Goal: Task Accomplishment & Management: Complete application form

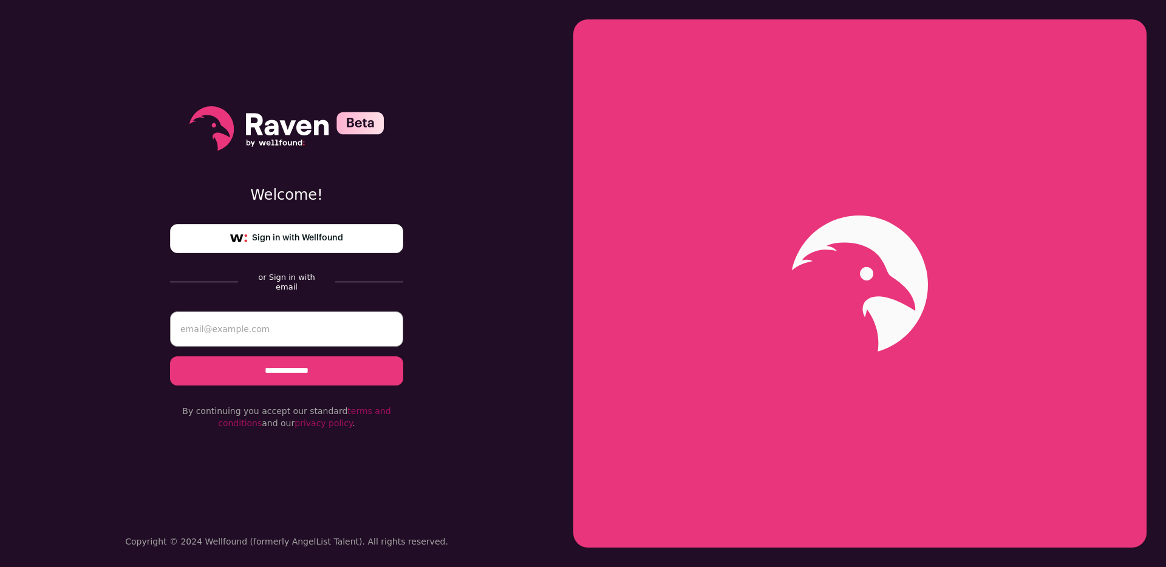
click at [305, 234] on link "Sign in with Wellfound" at bounding box center [286, 238] width 233 height 29
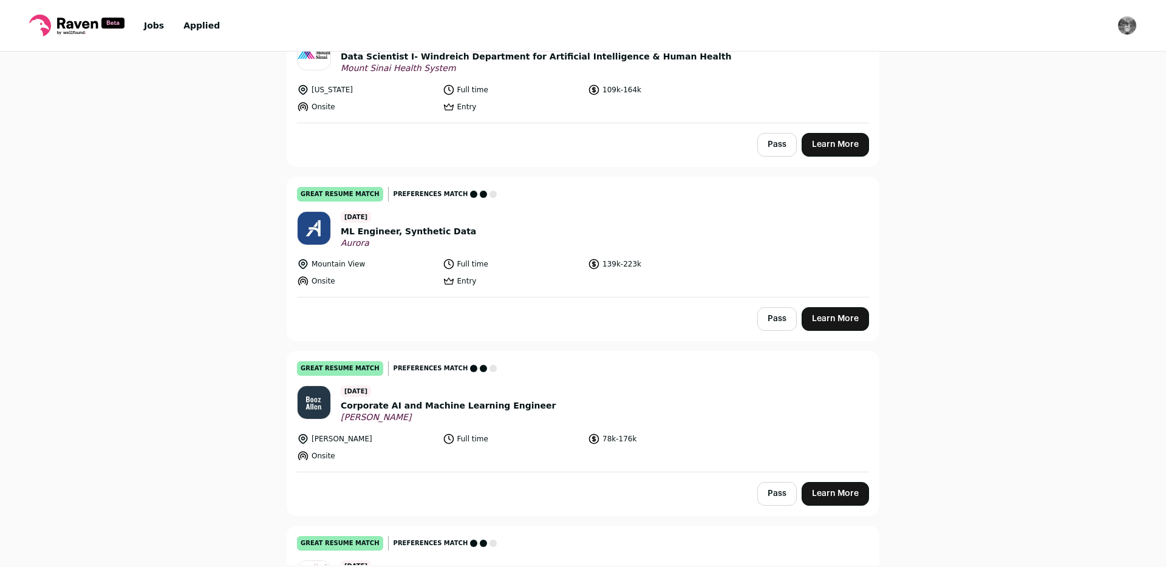
scroll to position [172, 0]
click at [386, 230] on span "ML Engineer, Synthetic Data" at bounding box center [408, 231] width 135 height 13
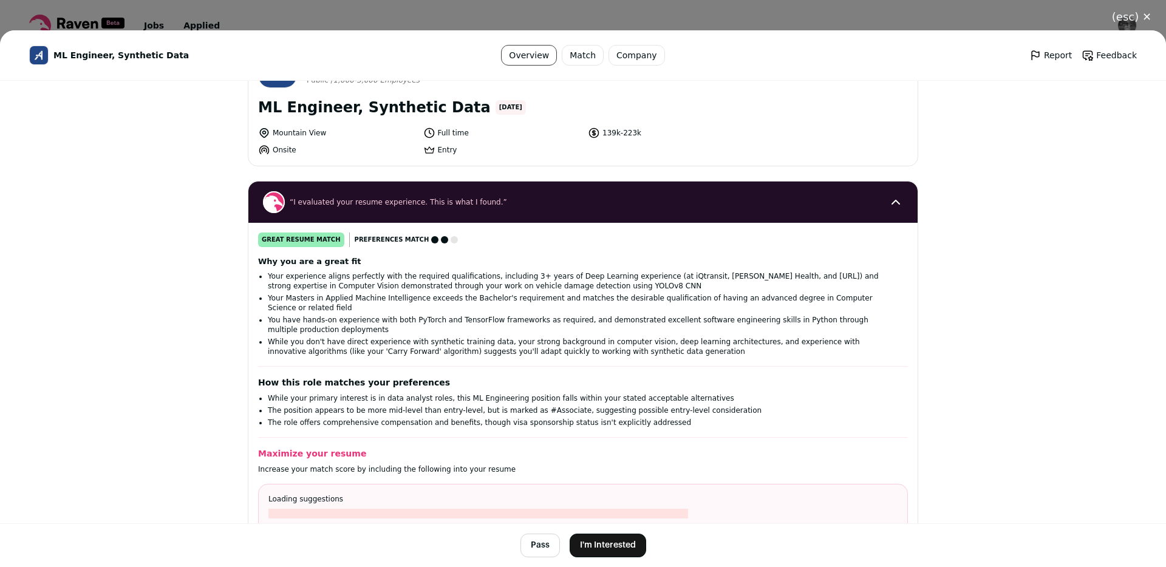
scroll to position [58, 0]
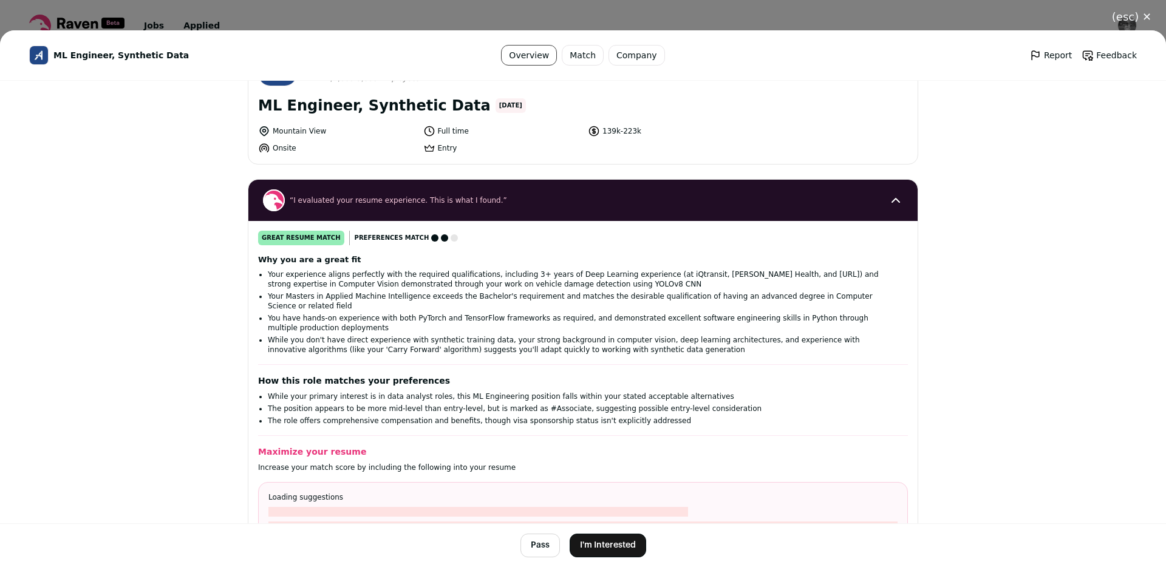
click at [609, 549] on button "I'm Interested" at bounding box center [608, 546] width 77 height 24
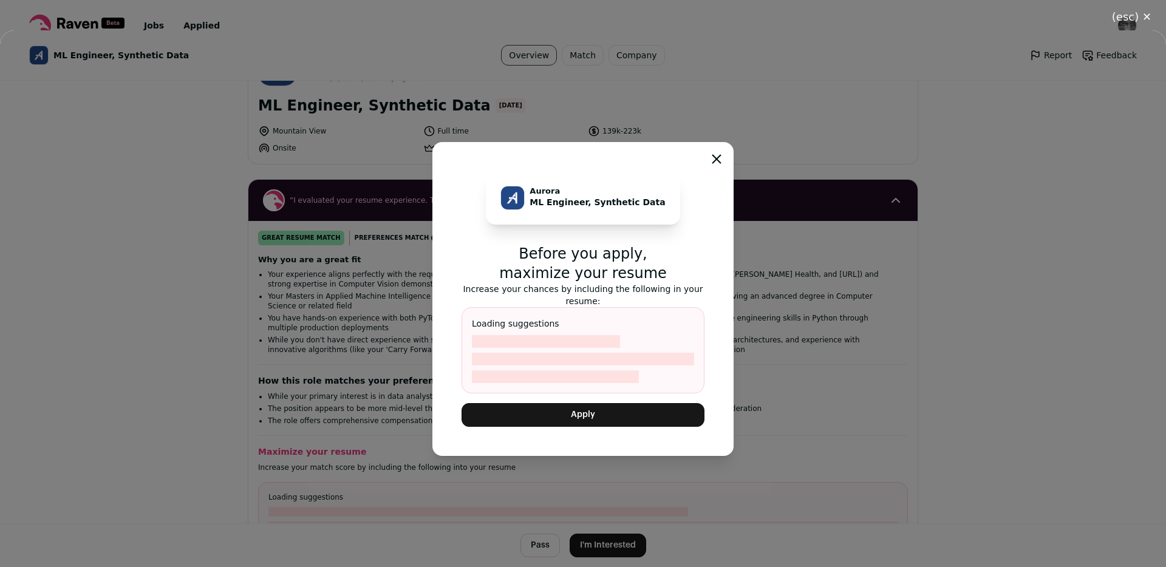
click at [588, 413] on button "Apply" at bounding box center [583, 415] width 243 height 24
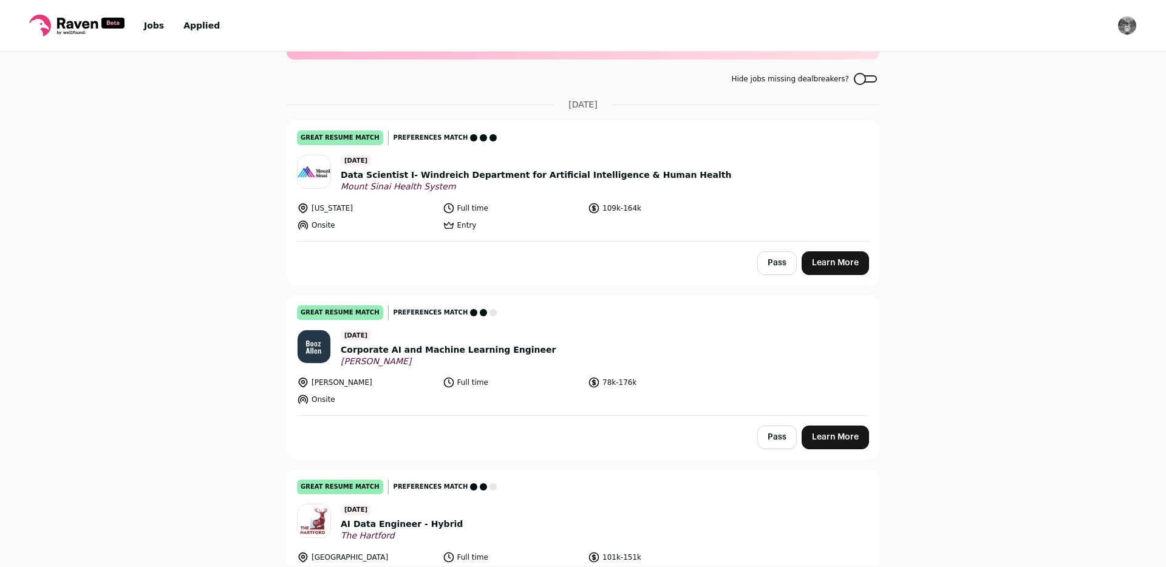
scroll to position [187, 0]
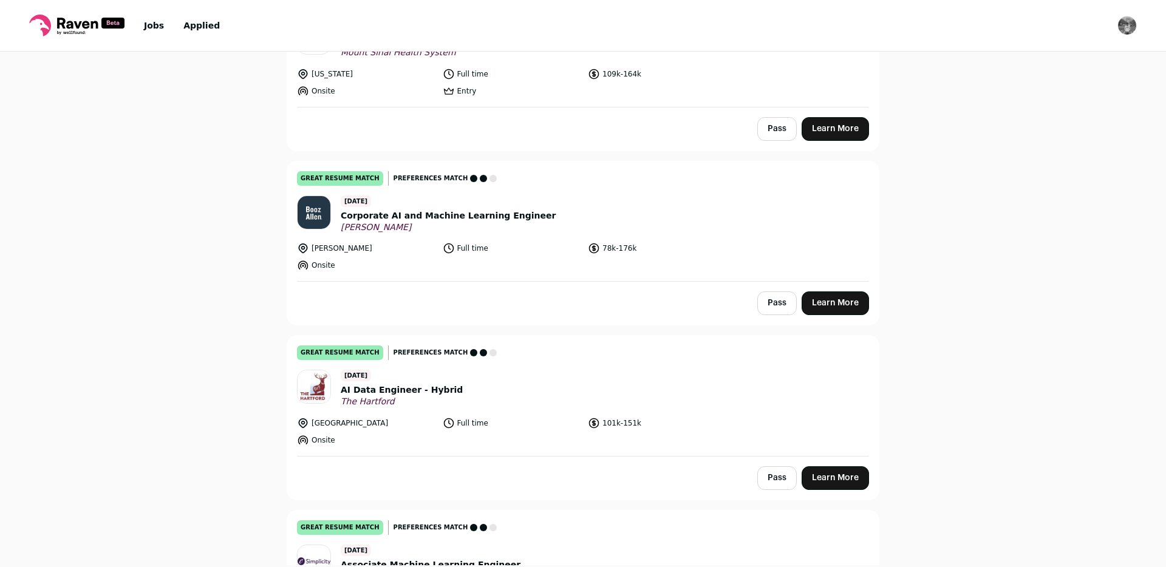
click at [413, 389] on span "AI Data Engineer - Hybrid" at bounding box center [402, 390] width 122 height 13
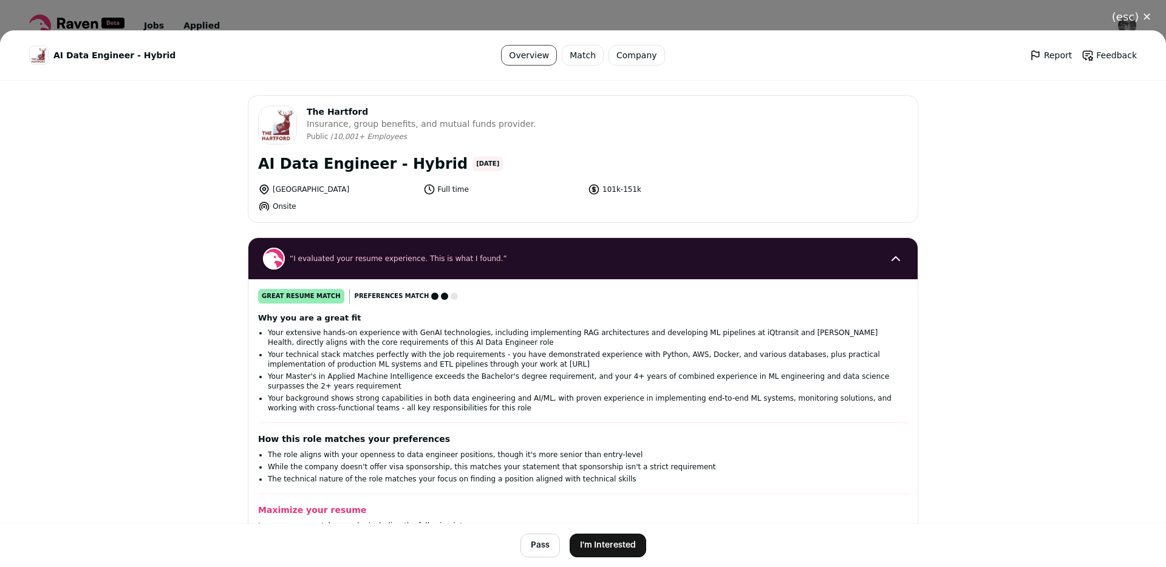
click at [612, 543] on button "I'm Interested" at bounding box center [608, 546] width 77 height 24
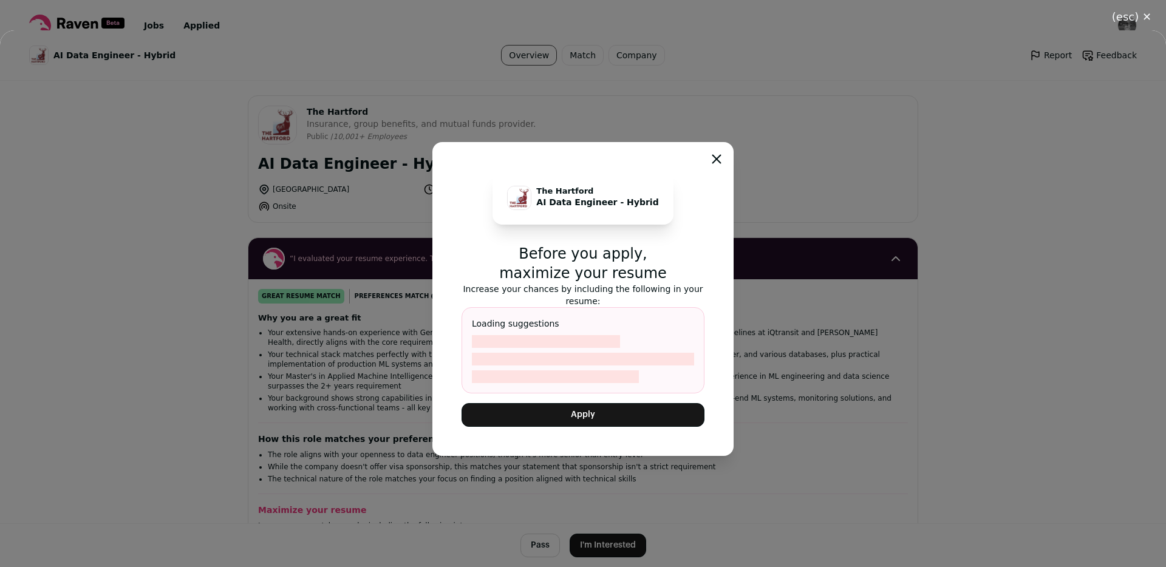
click at [575, 407] on button "Apply" at bounding box center [583, 415] width 243 height 24
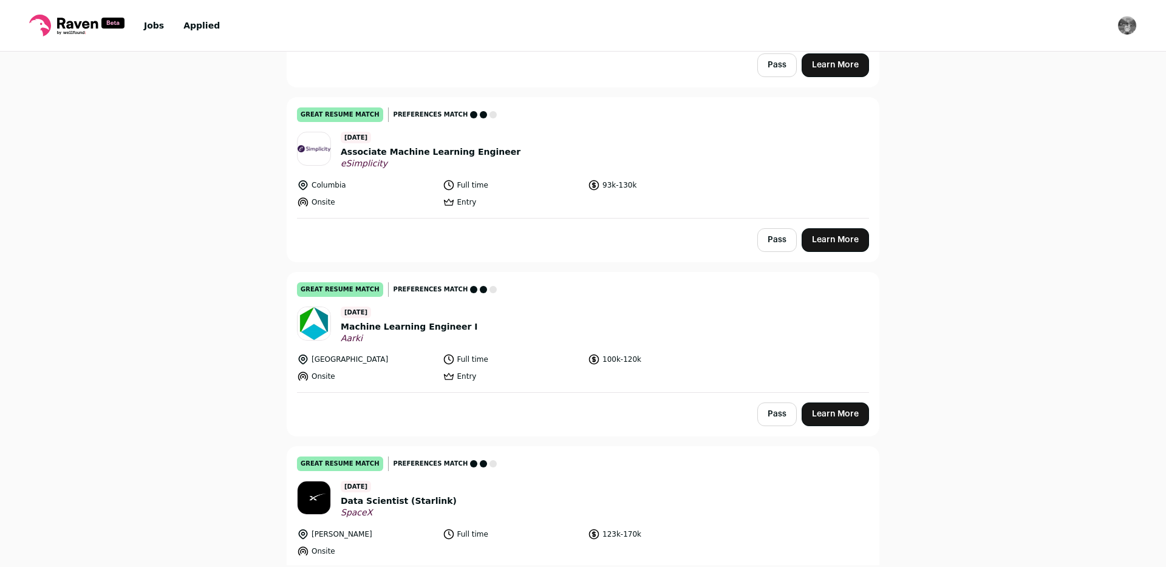
scroll to position [426, 0]
click at [398, 325] on span "Machine Learning Engineer I" at bounding box center [409, 325] width 137 height 13
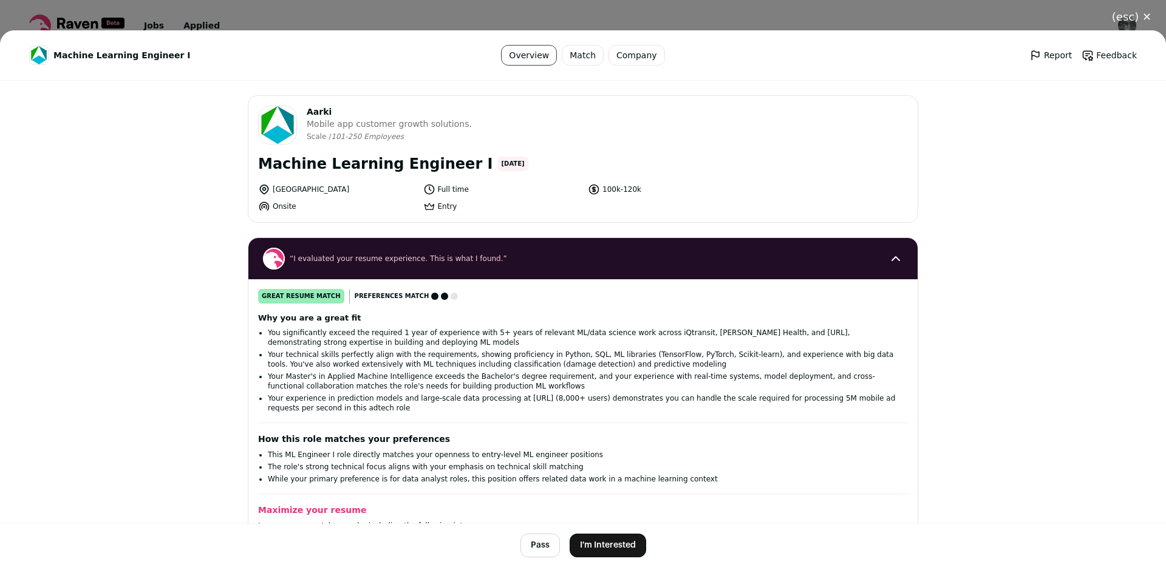
click at [607, 550] on button "I'm Interested" at bounding box center [608, 546] width 77 height 24
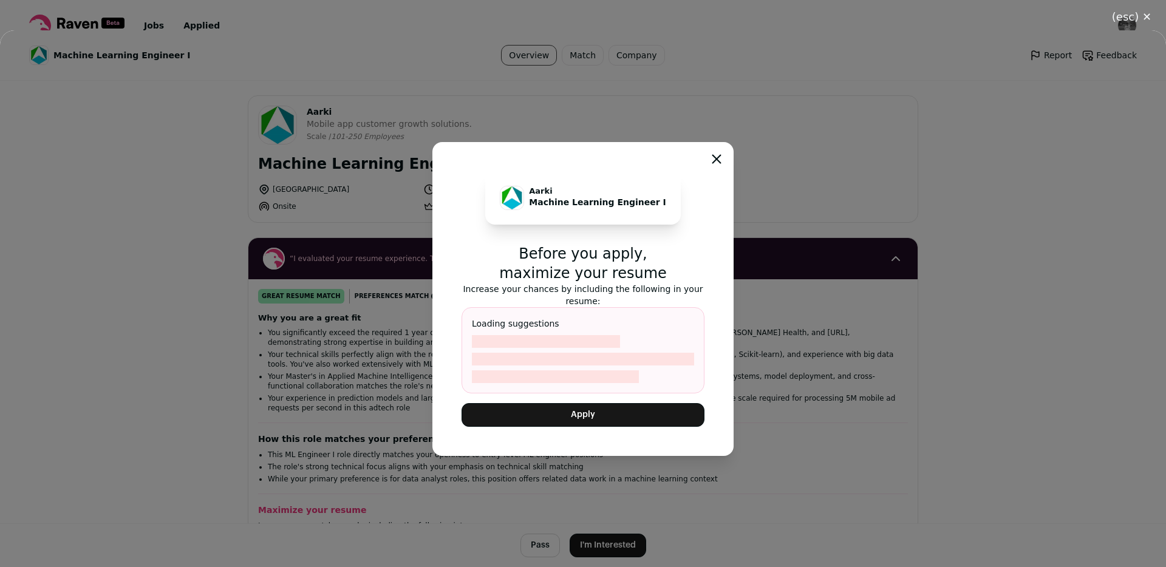
click at [590, 426] on div "Aarki Machine Learning Engineer I Before you apply, maximize your resume Increa…" at bounding box center [582, 299] width 301 height 314
click at [578, 411] on button "Apply" at bounding box center [583, 415] width 243 height 24
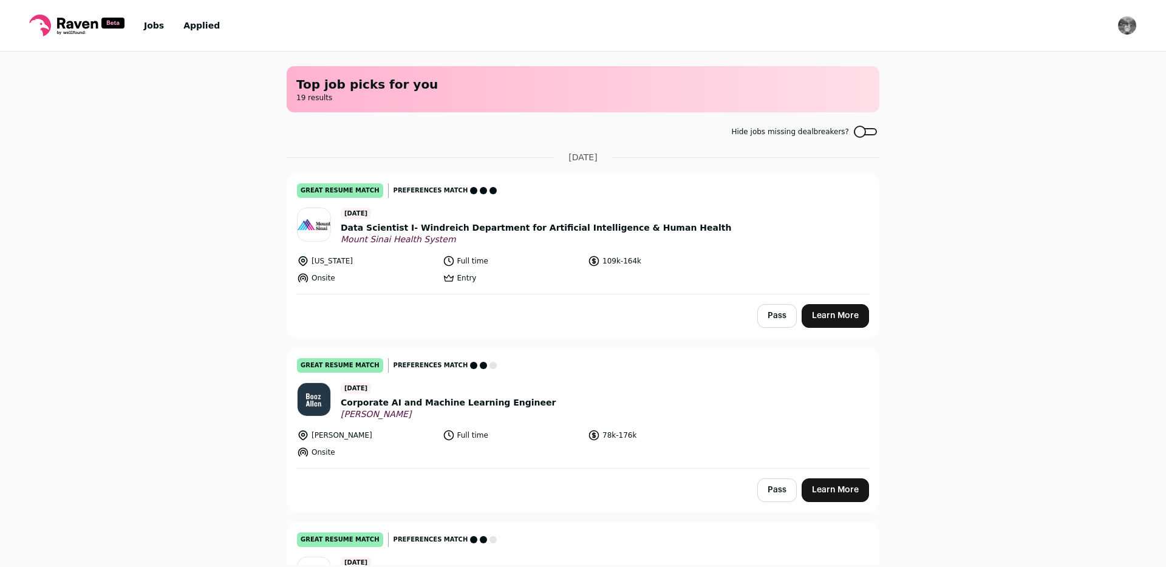
click at [513, 225] on span "Data Scientist I- Windreich Department for Artificial Intelligence & Human Heal…" at bounding box center [536, 228] width 390 height 13
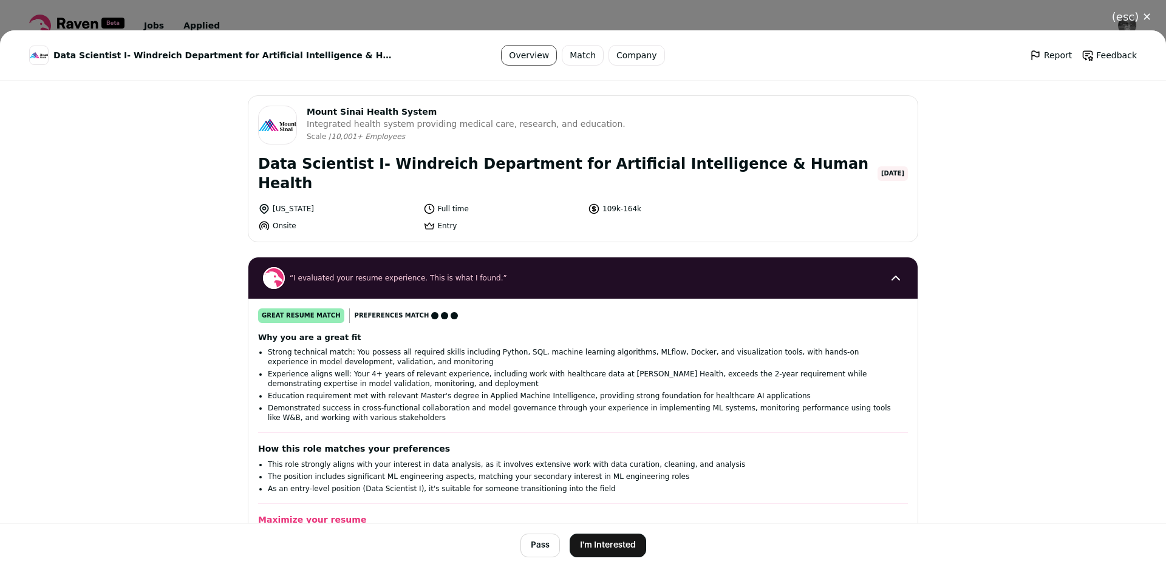
click at [611, 537] on button "I'm Interested" at bounding box center [608, 546] width 77 height 24
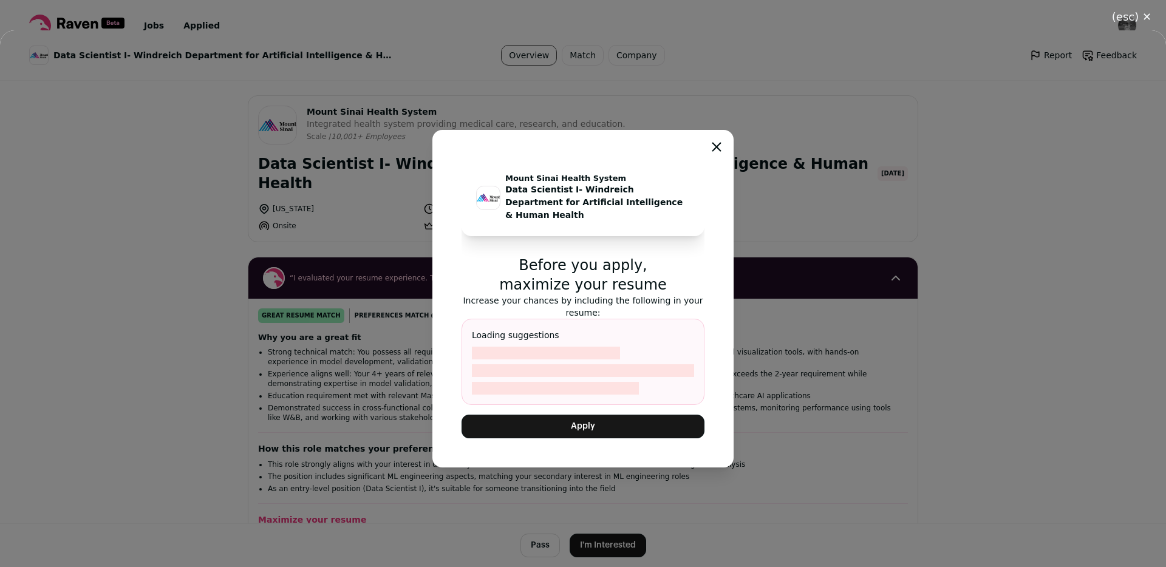
click at [570, 426] on button "Apply" at bounding box center [583, 427] width 243 height 24
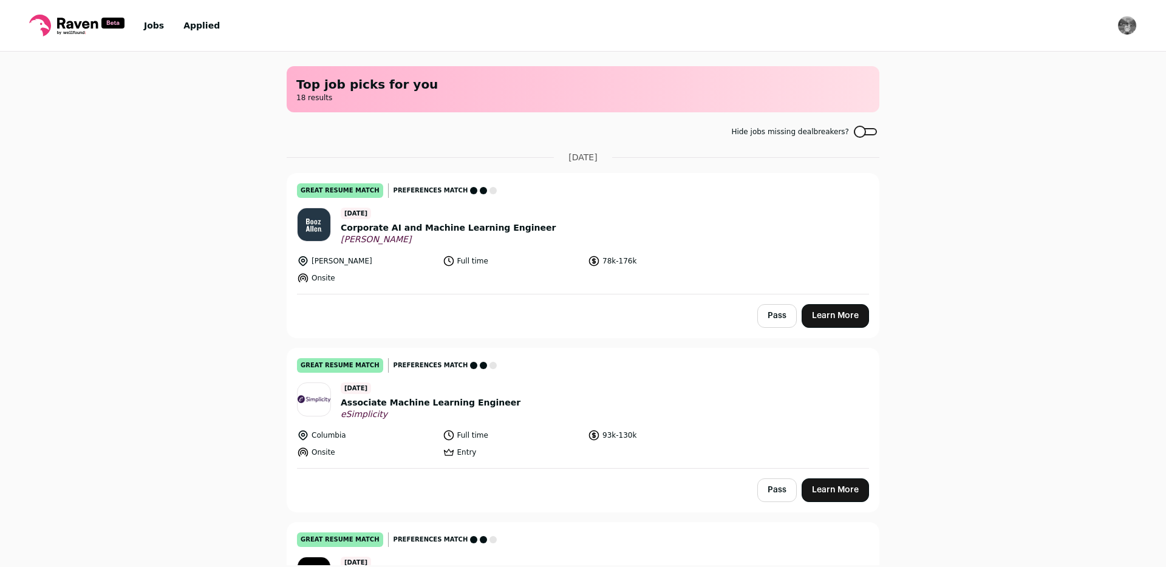
click at [63, 21] on icon at bounding box center [77, 23] width 41 height 11
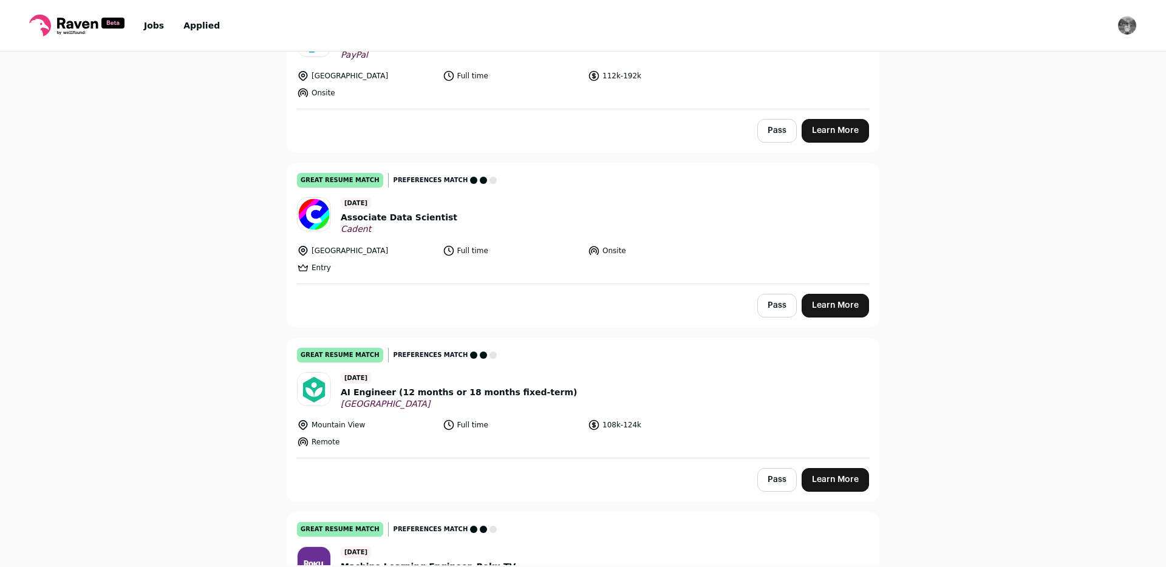
scroll to position [734, 0]
